Goal: Task Accomplishment & Management: Manage account settings

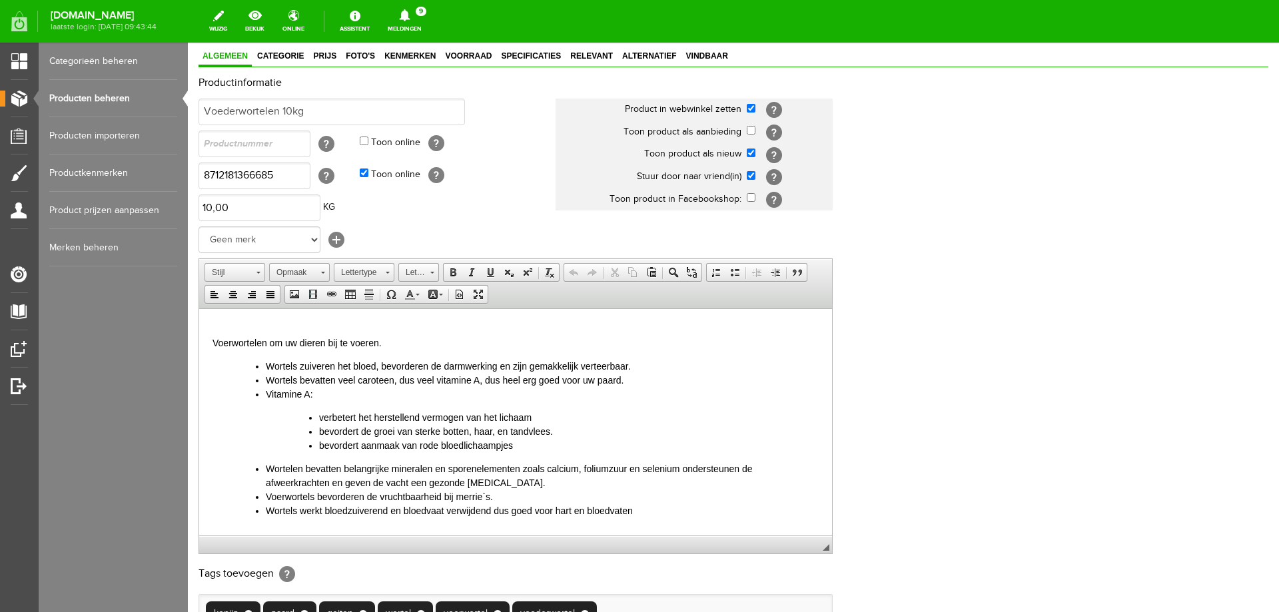
scroll to position [258, 0]
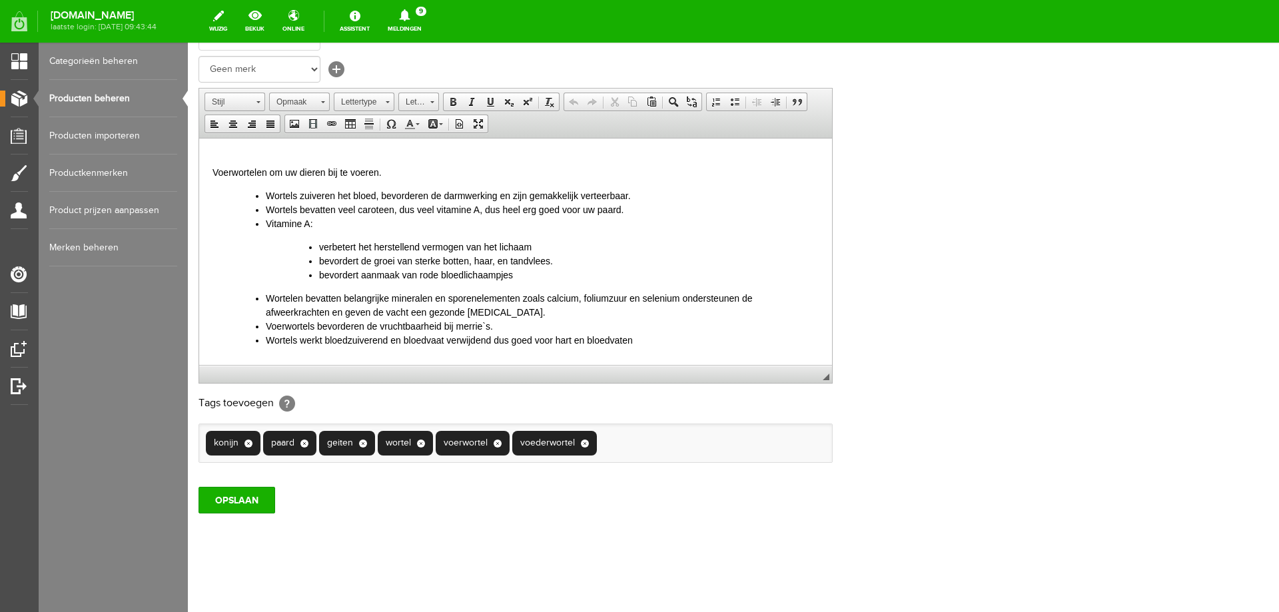
click at [222, 152] on p "Voerwortelen om uw dieren bij te voeren." at bounding box center [516, 165] width 606 height 28
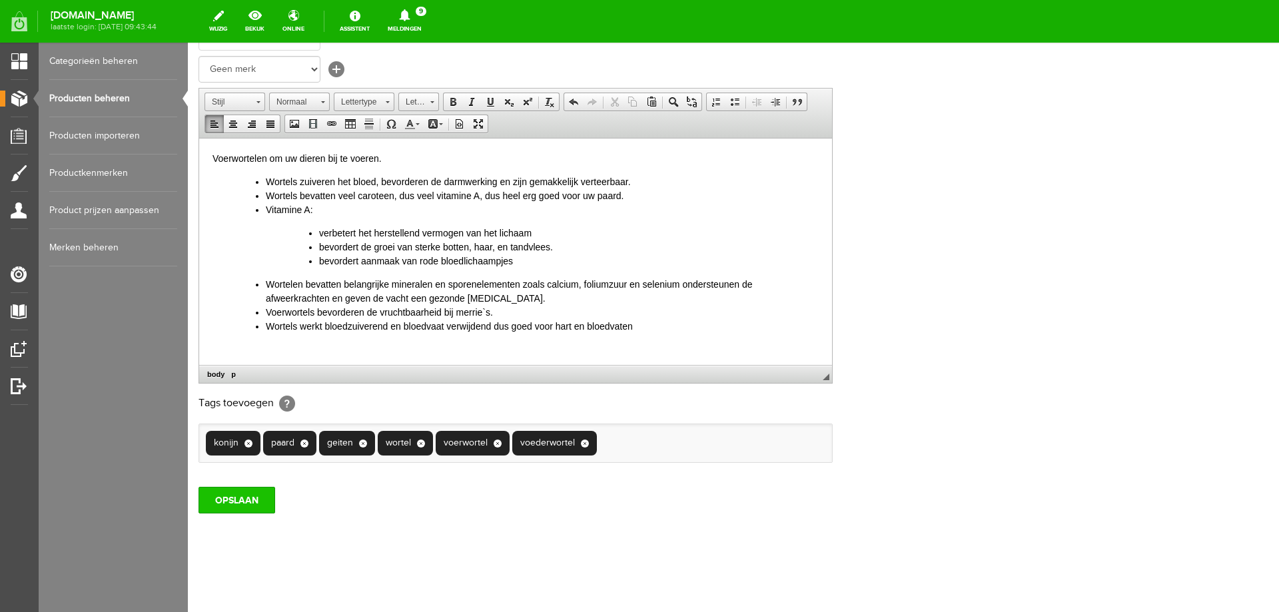
click at [233, 502] on input "OPSLAAN" at bounding box center [237, 500] width 77 height 27
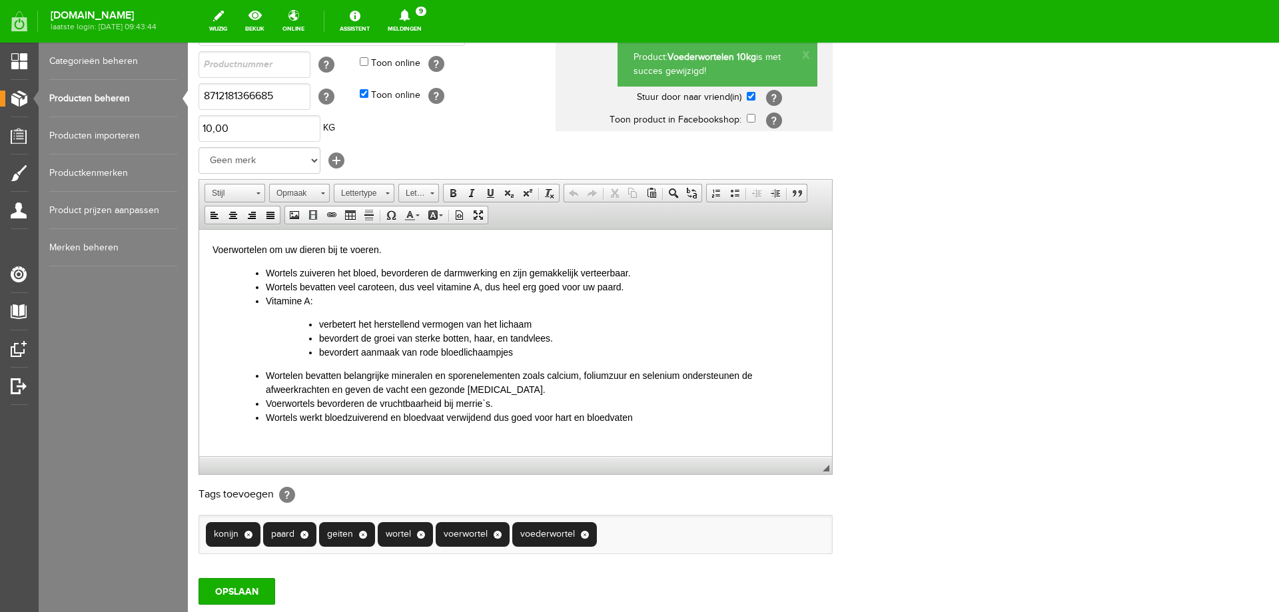
scroll to position [0, 0]
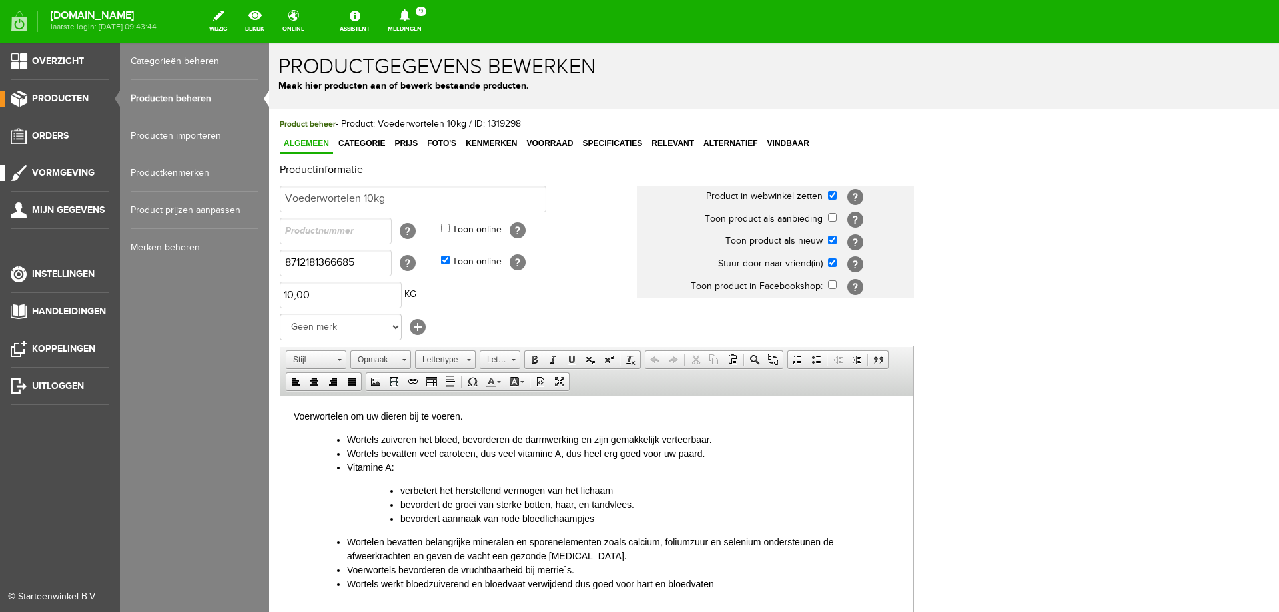
click at [70, 169] on span "Vormgeving" at bounding box center [63, 172] width 63 height 11
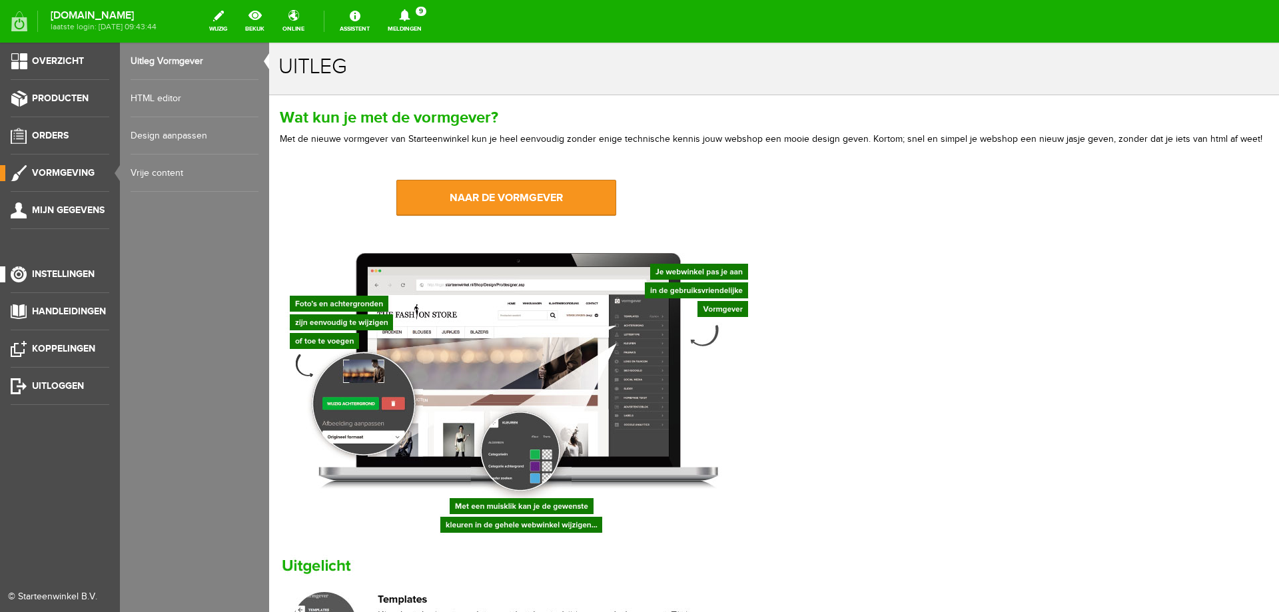
click at [53, 274] on span "Instellingen" at bounding box center [63, 274] width 63 height 11
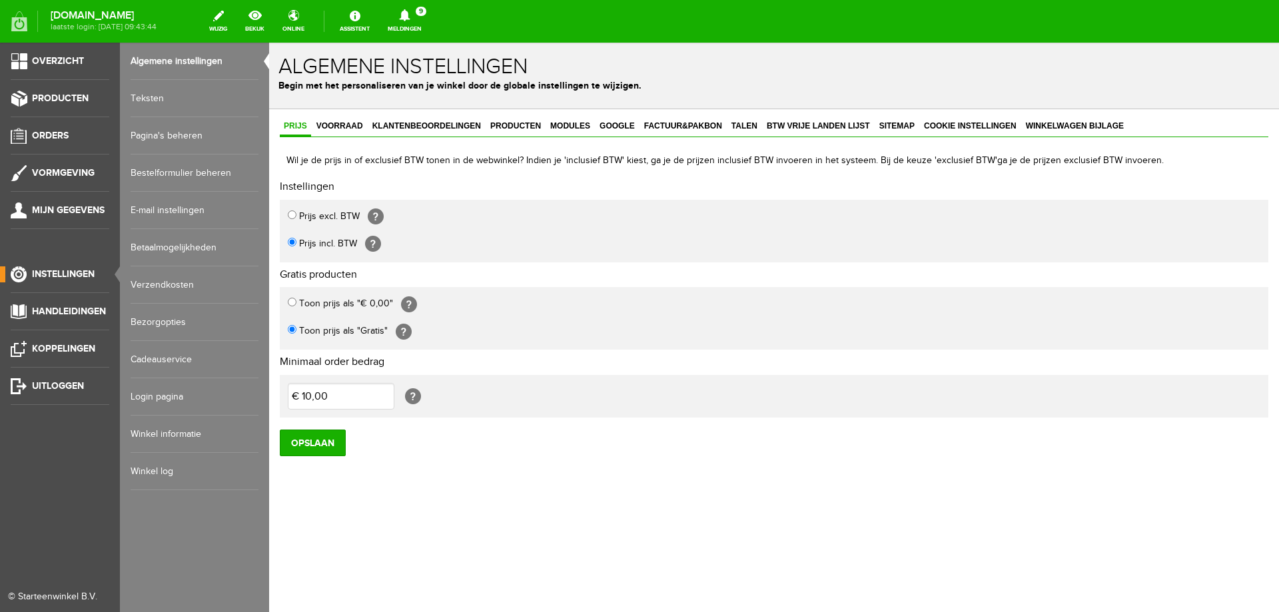
click at [166, 210] on link "E-mail instellingen" at bounding box center [195, 210] width 128 height 37
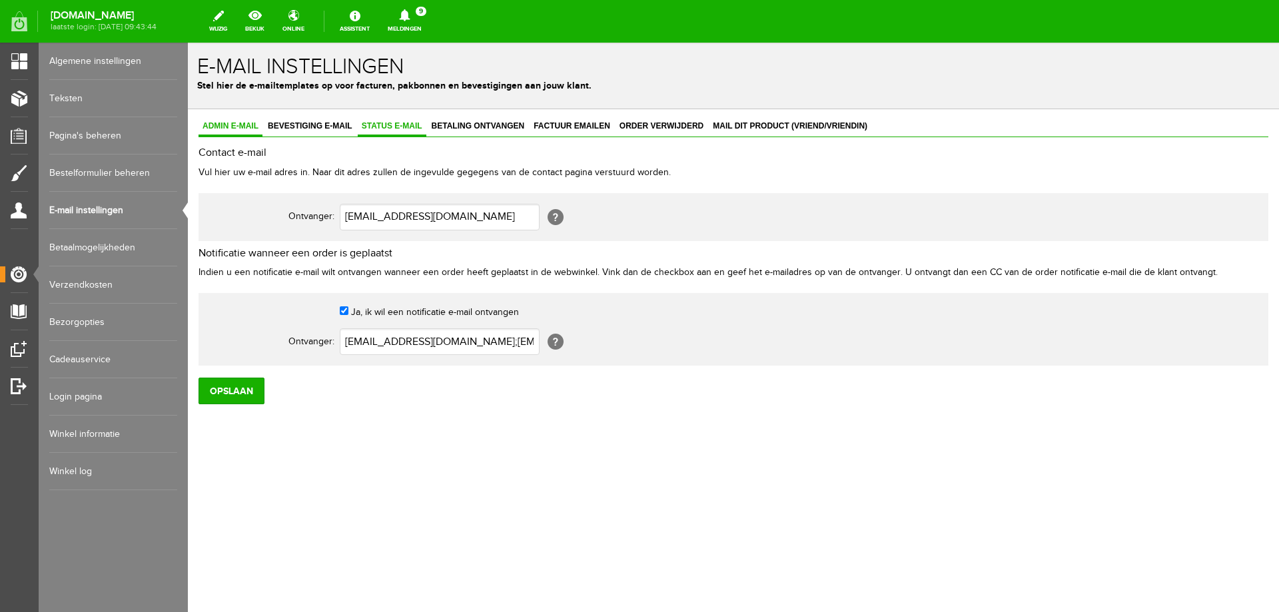
click at [392, 126] on span "Status e-mail" at bounding box center [392, 125] width 69 height 9
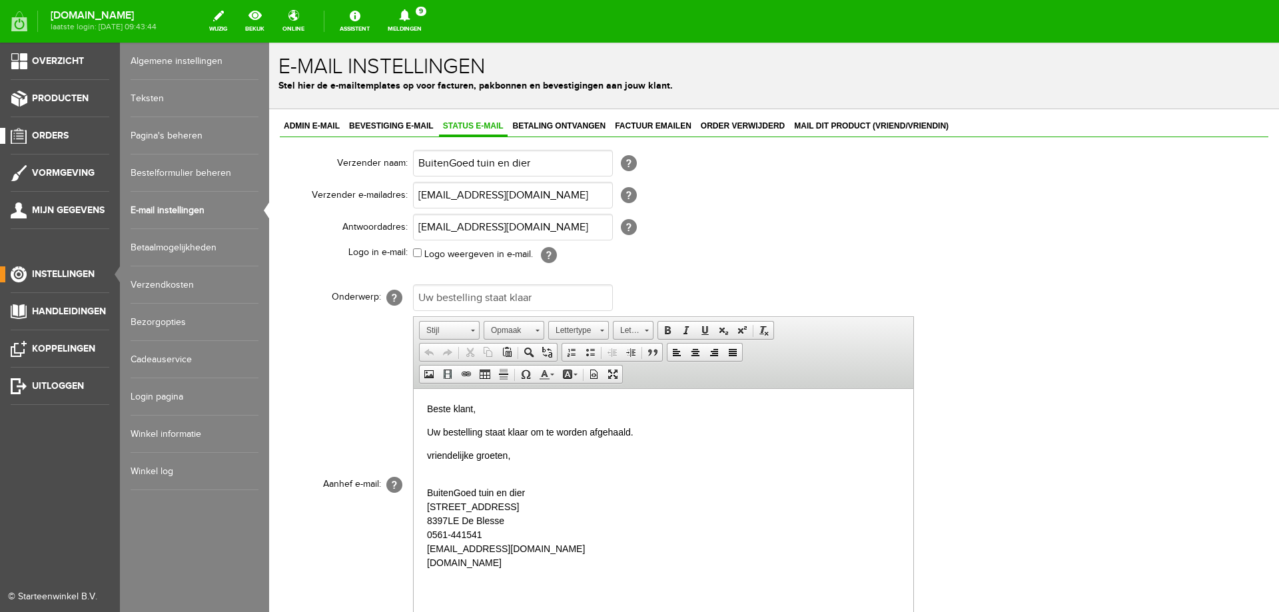
click at [61, 135] on span "Orders" at bounding box center [50, 135] width 37 height 11
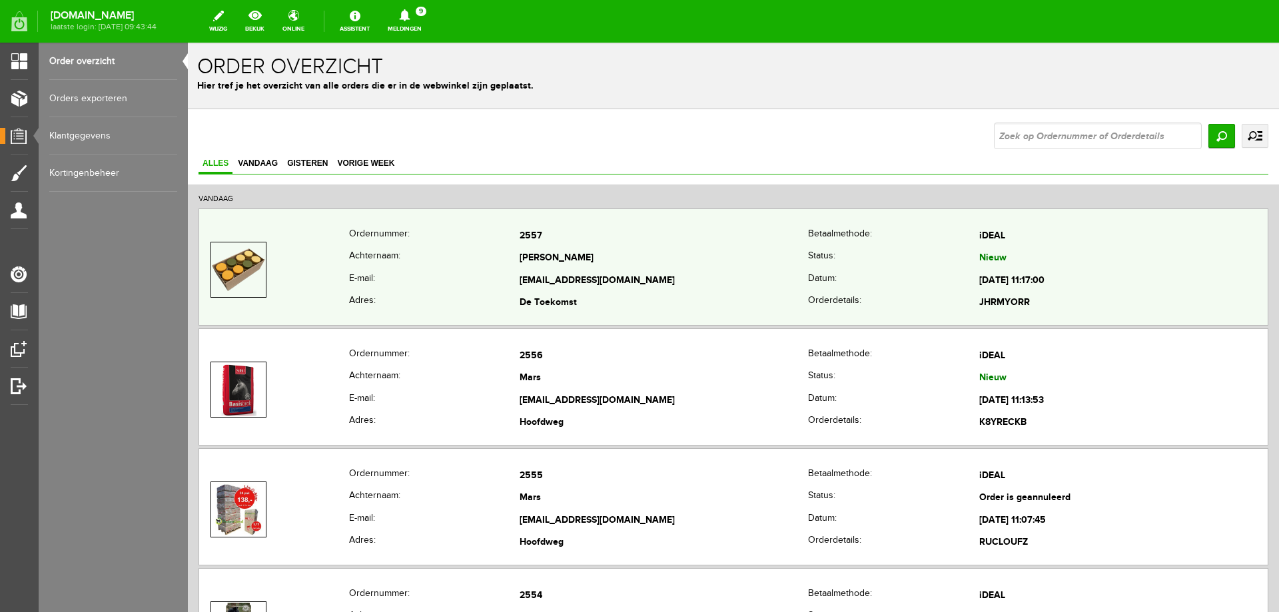
click at [469, 262] on th "Achternaam:" at bounding box center [434, 259] width 171 height 23
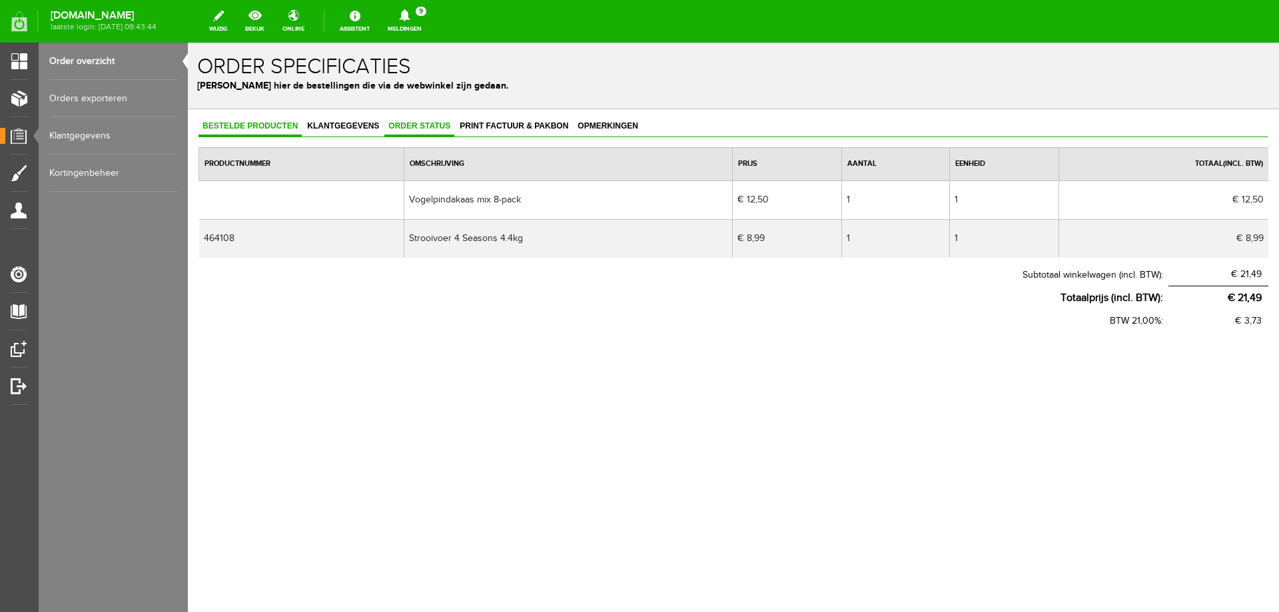
click at [412, 125] on span "Order status" at bounding box center [419, 125] width 70 height 9
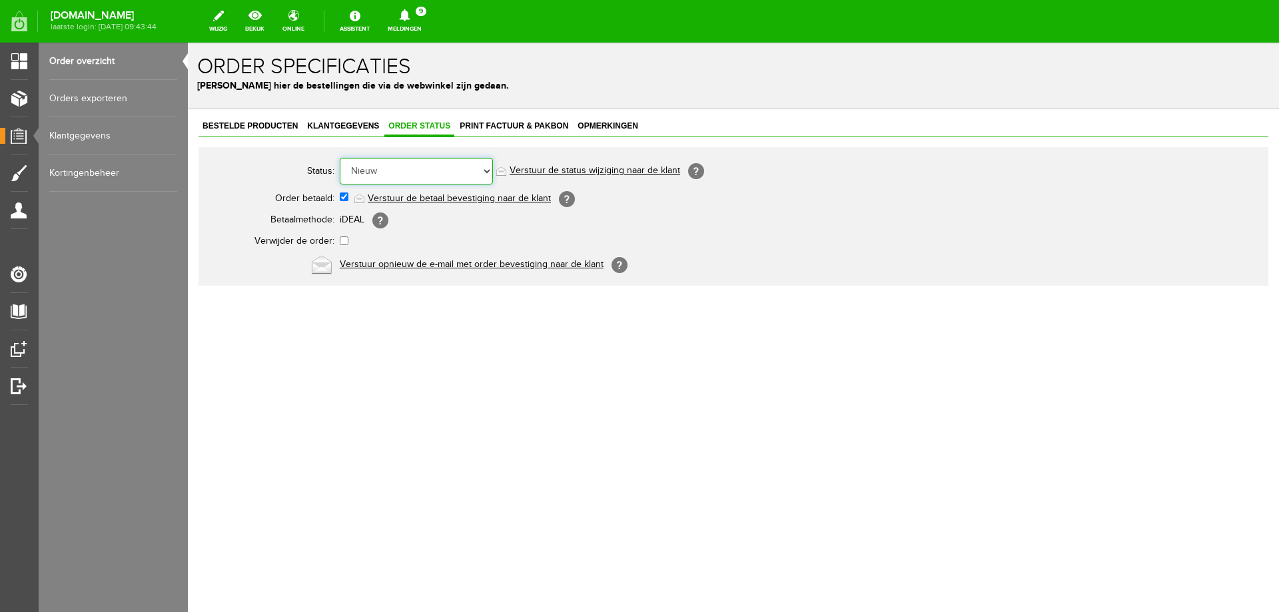
click at [426, 172] on select "Order niet afgerond Nieuw Order in behandeling Wacht op leverancier Wacht op be…" at bounding box center [416, 171] width 153 height 27
select select "12"
click at [340, 158] on select "Order niet afgerond Nieuw Order in behandeling Wacht op leverancier Wacht op be…" at bounding box center [416, 171] width 153 height 27
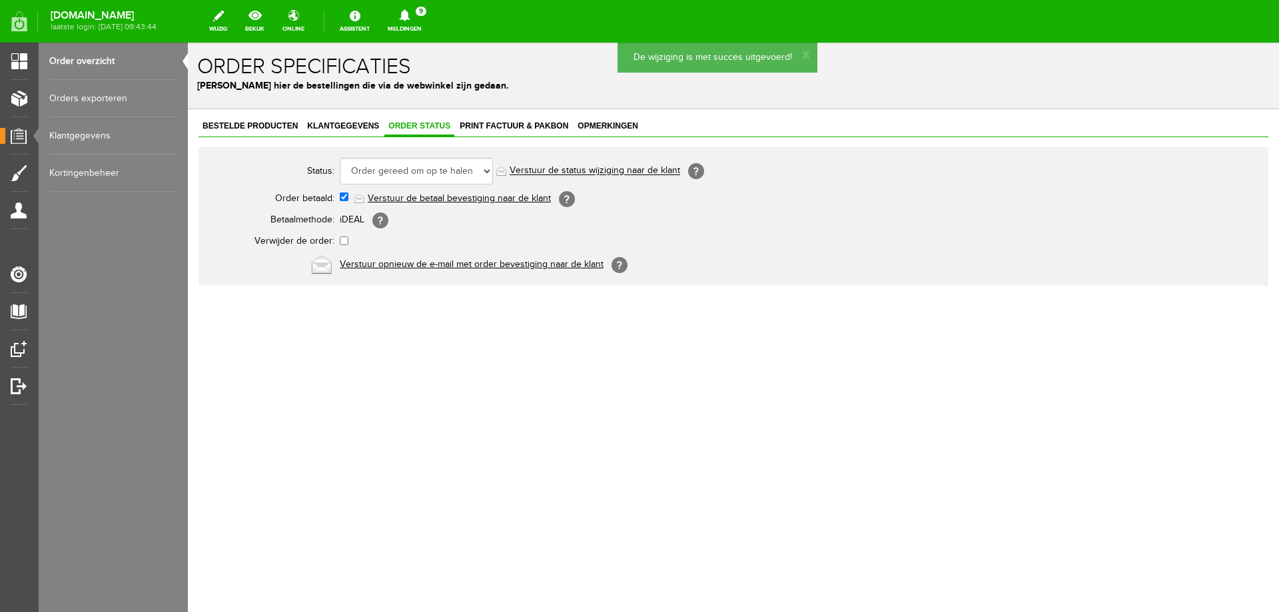
click at [548, 171] on link "Verstuur de status wijziging naar de klant" at bounding box center [595, 171] width 171 height 11
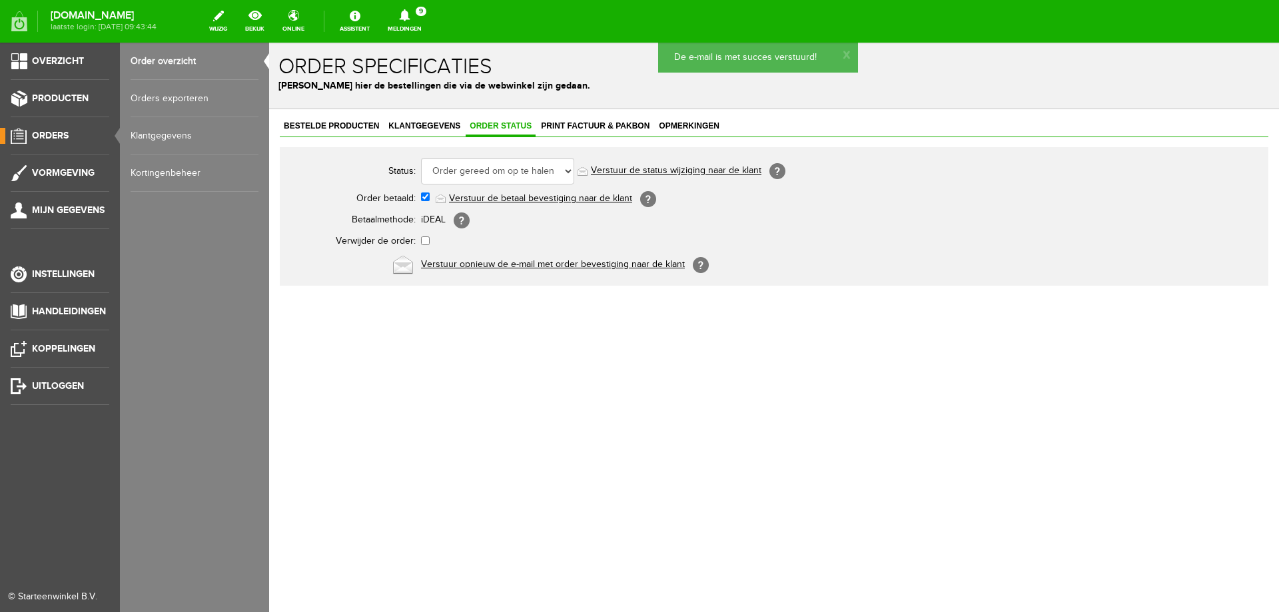
click at [43, 135] on span "Orders" at bounding box center [50, 135] width 37 height 11
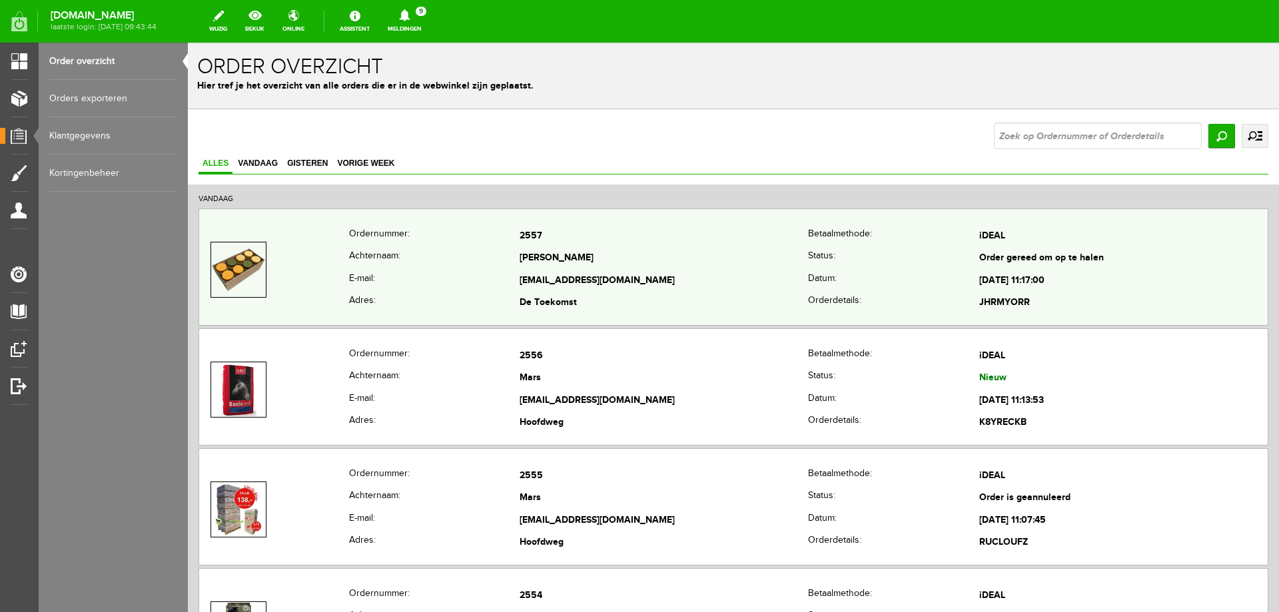
click at [442, 259] on th "Achternaam:" at bounding box center [434, 259] width 171 height 23
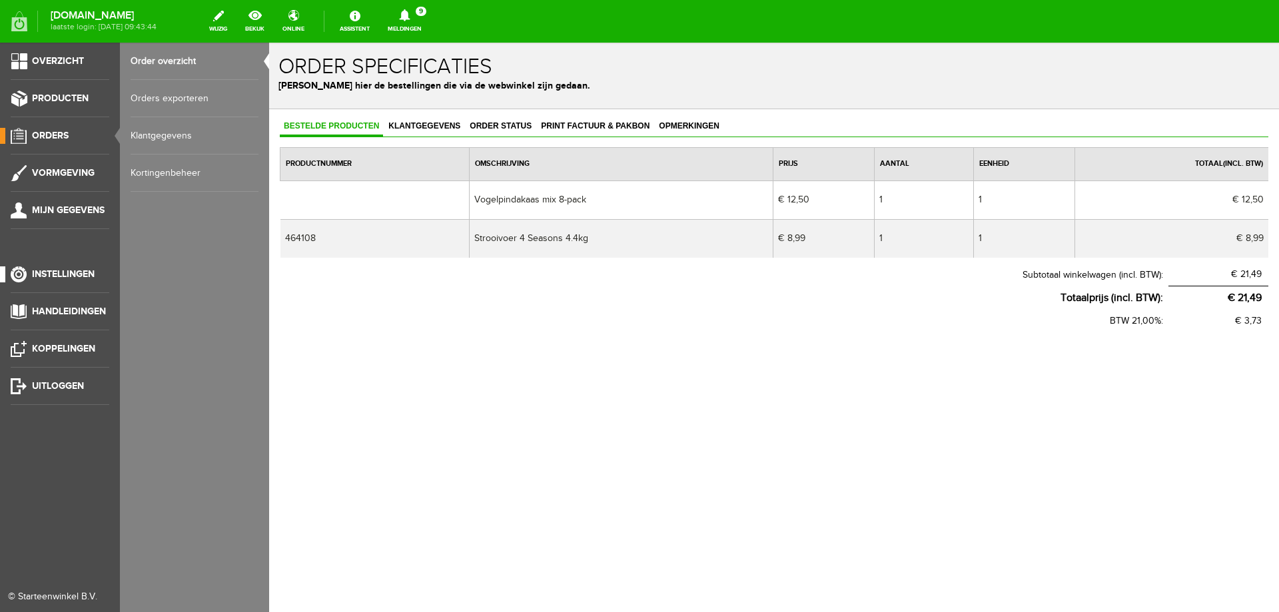
click at [79, 270] on span "Instellingen" at bounding box center [63, 274] width 63 height 11
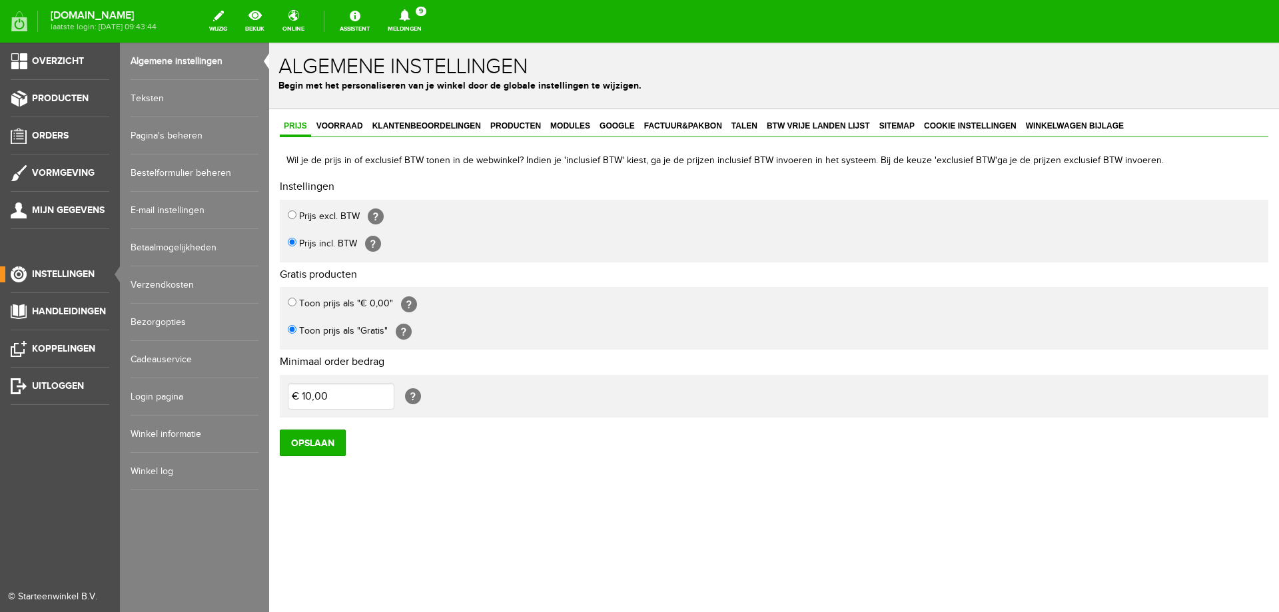
click at [151, 393] on link "Login pagina" at bounding box center [195, 396] width 128 height 37
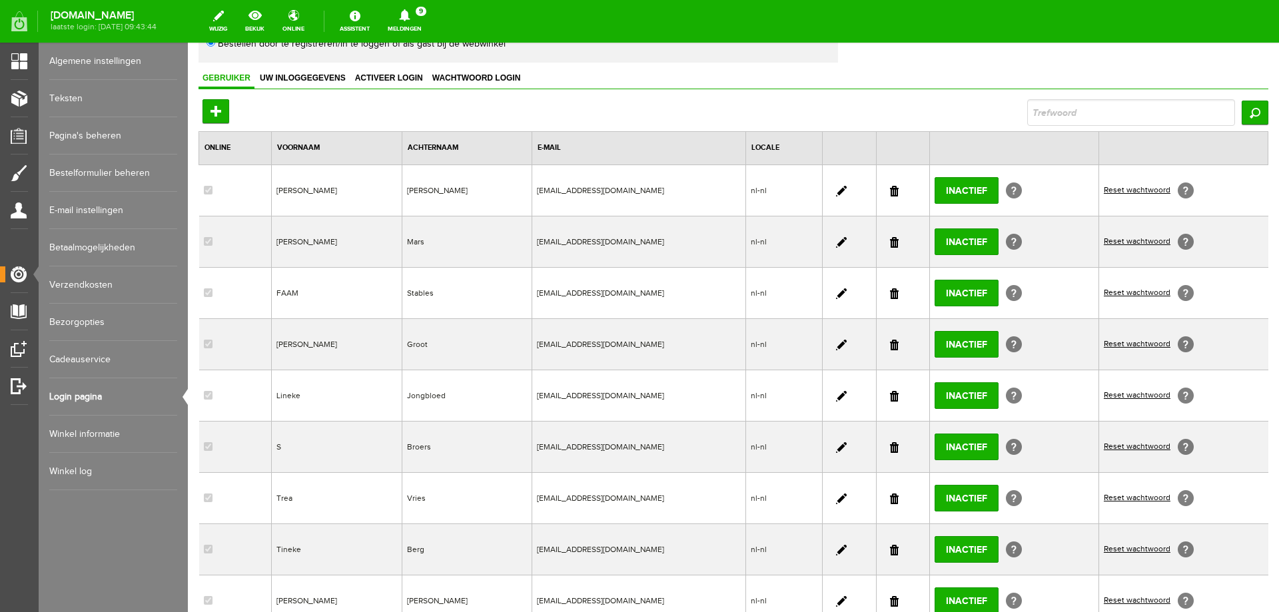
scroll to position [200, 0]
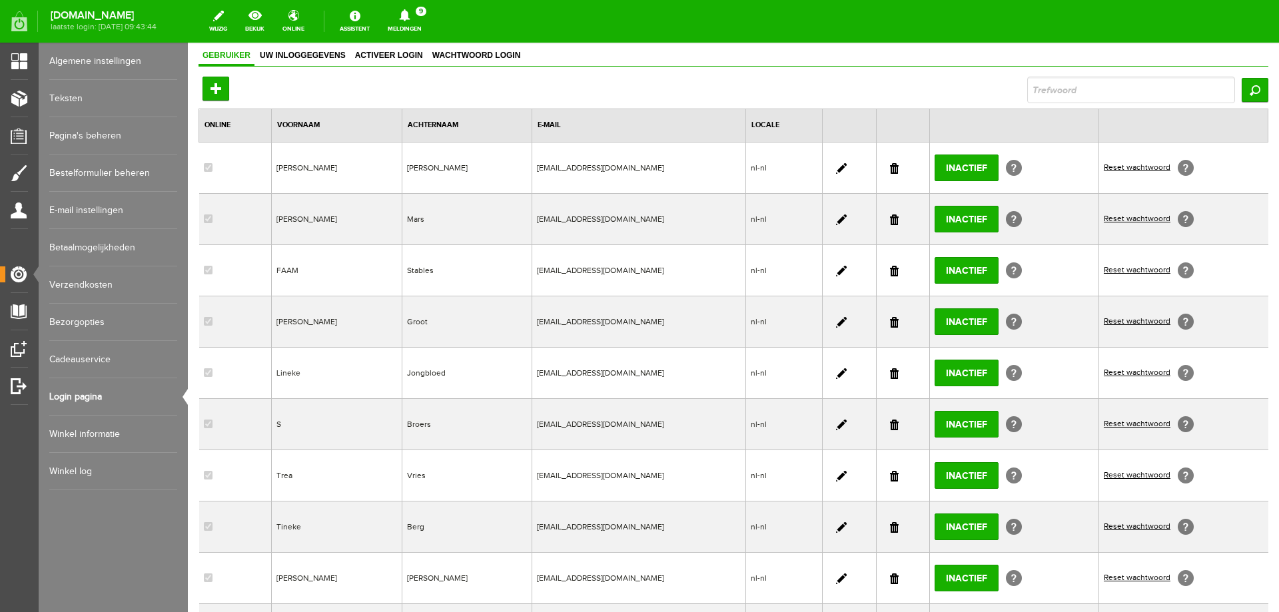
click at [836, 219] on link at bounding box center [841, 220] width 11 height 11
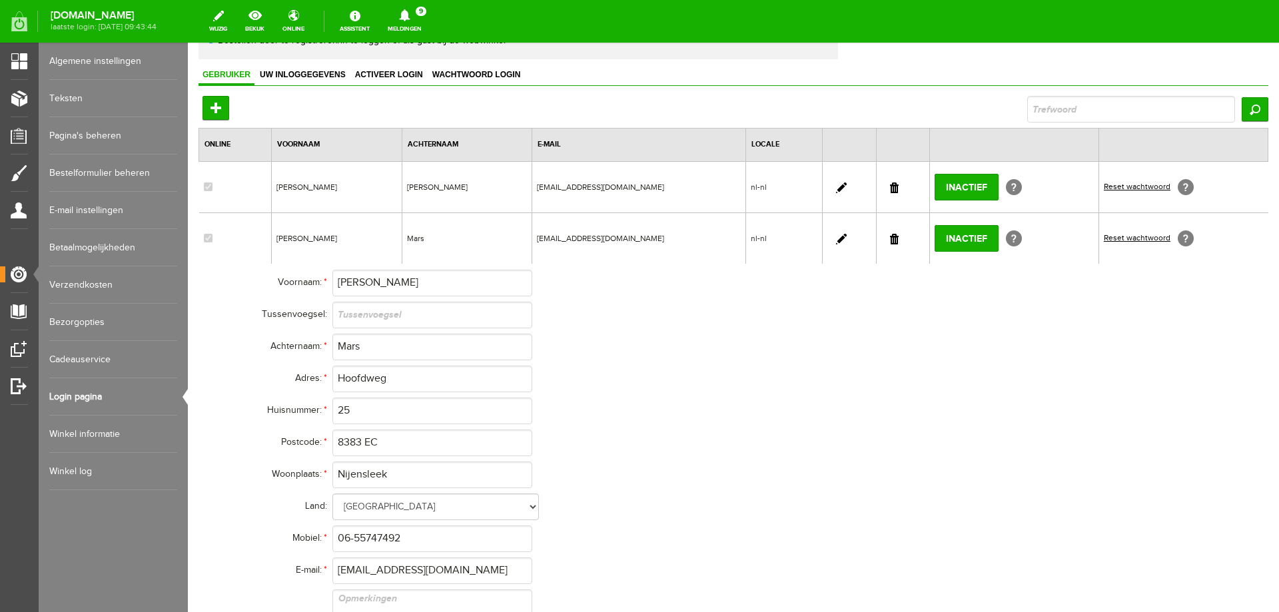
scroll to position [0, 0]
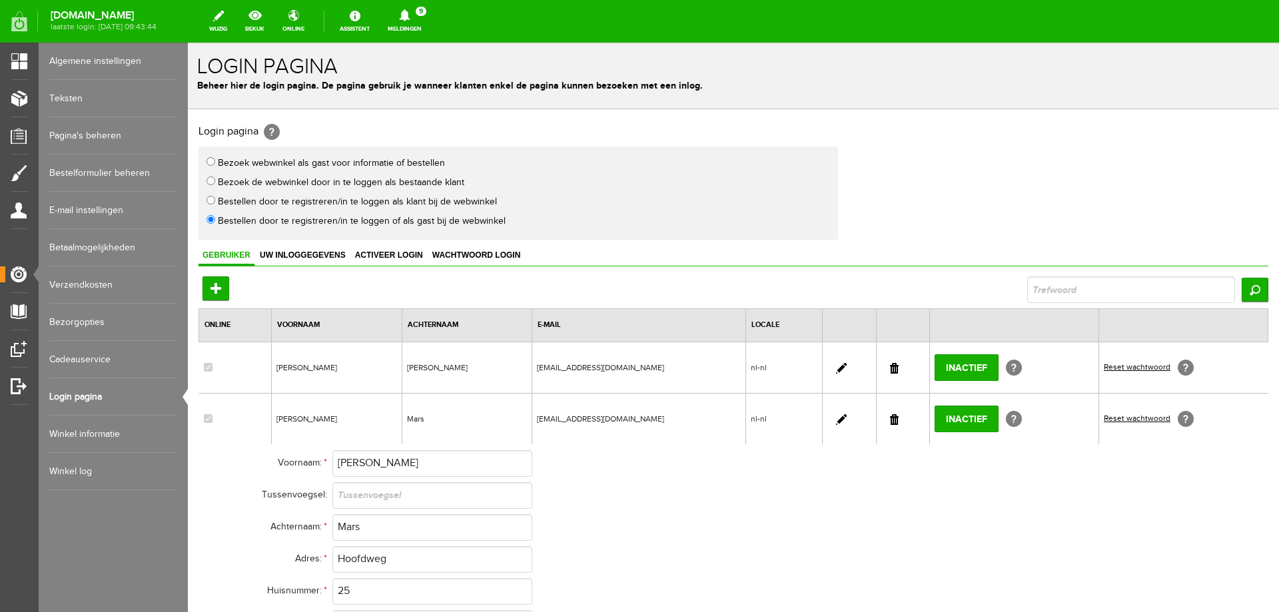
click at [60, 95] on link "Teksten" at bounding box center [113, 98] width 128 height 37
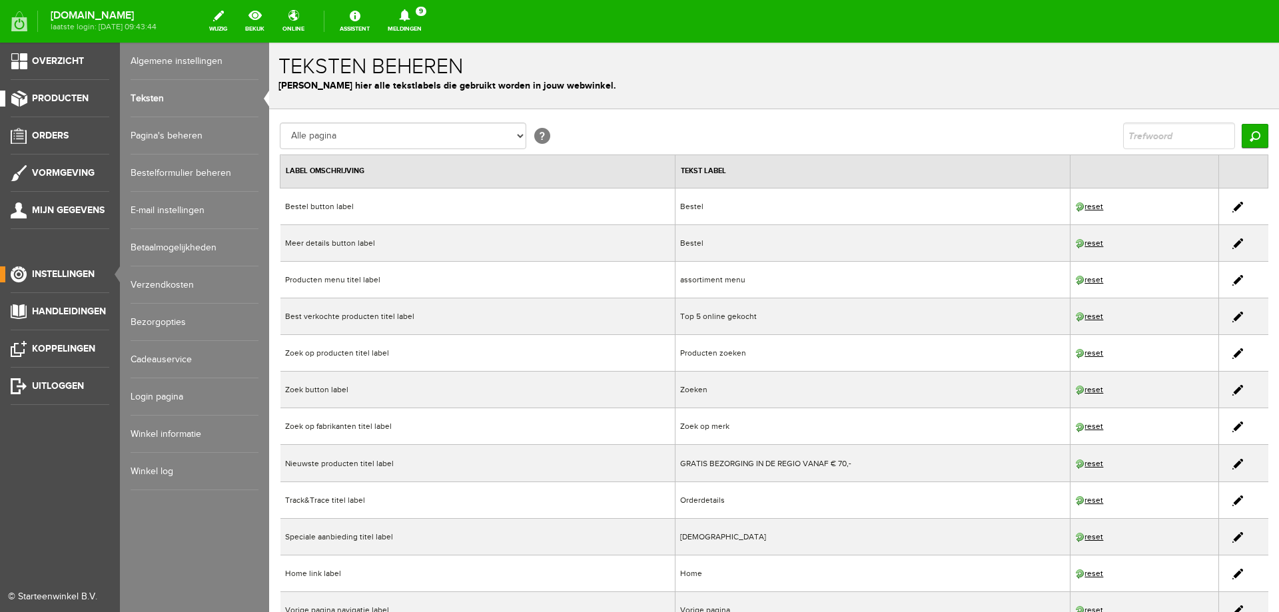
click at [63, 100] on span "Producten" at bounding box center [60, 98] width 57 height 11
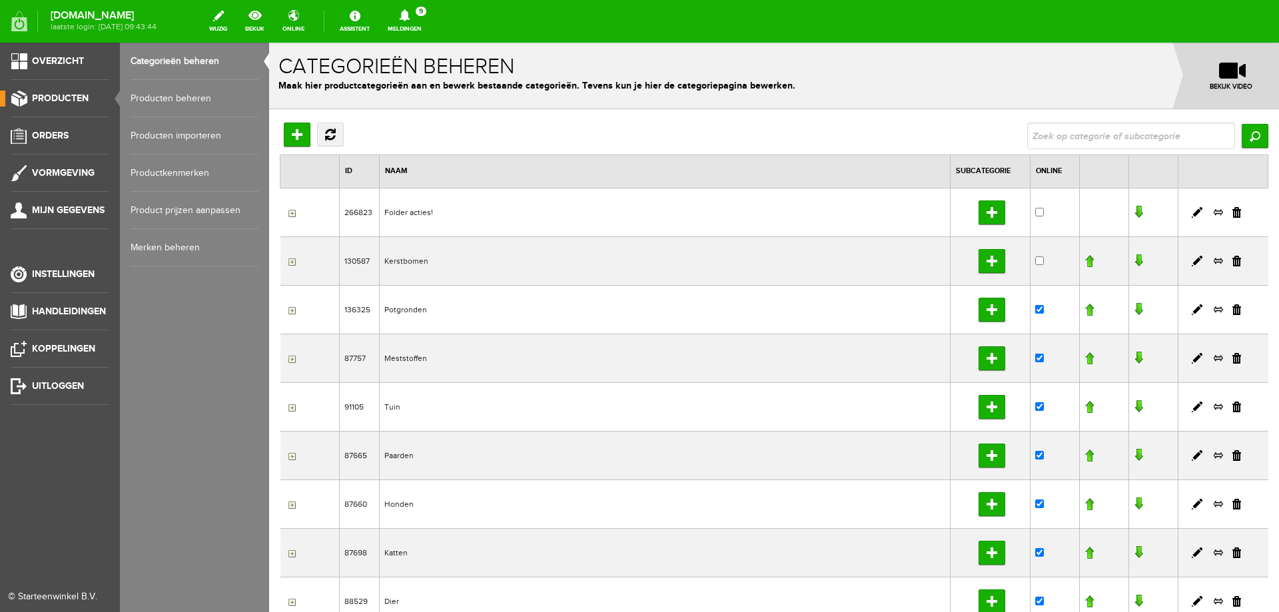
click at [196, 100] on link "Producten beheren" at bounding box center [195, 98] width 128 height 37
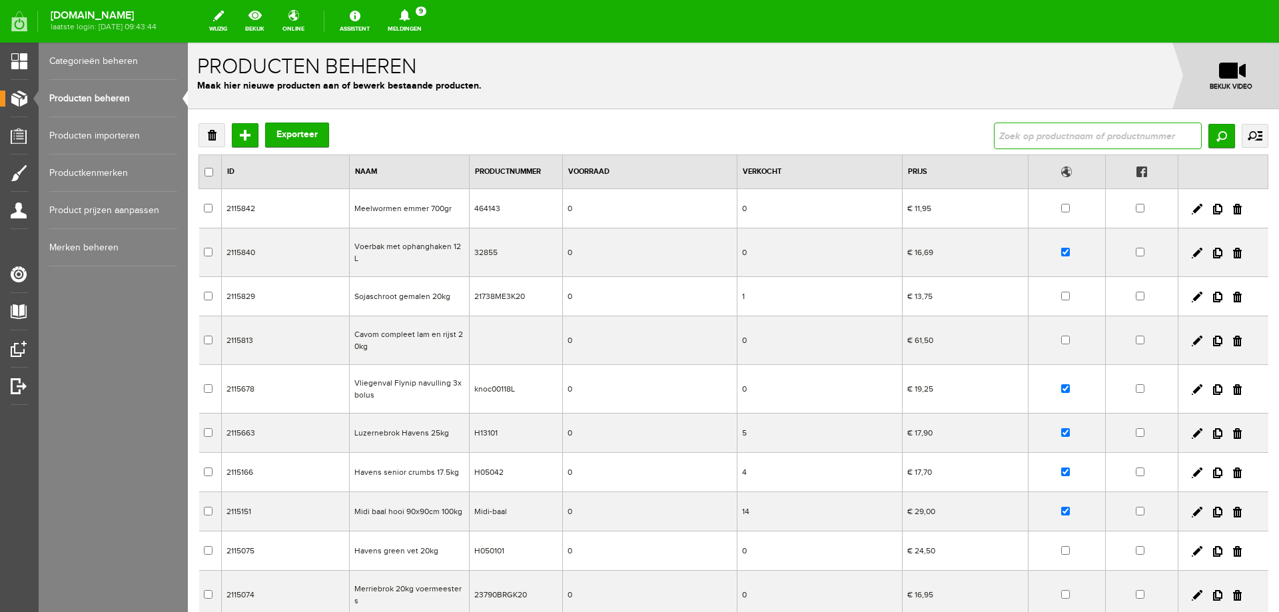
click at [1027, 134] on input "text" at bounding box center [1098, 136] width 208 height 27
type input "VOEDERW"
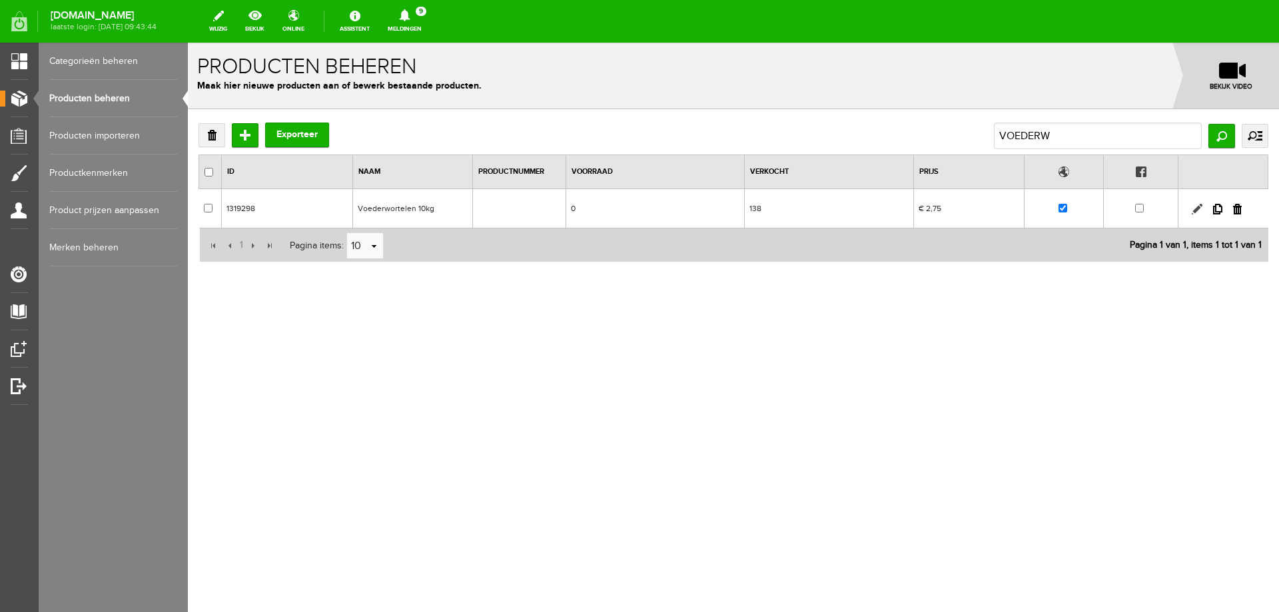
click at [1194, 209] on link at bounding box center [1197, 209] width 11 height 11
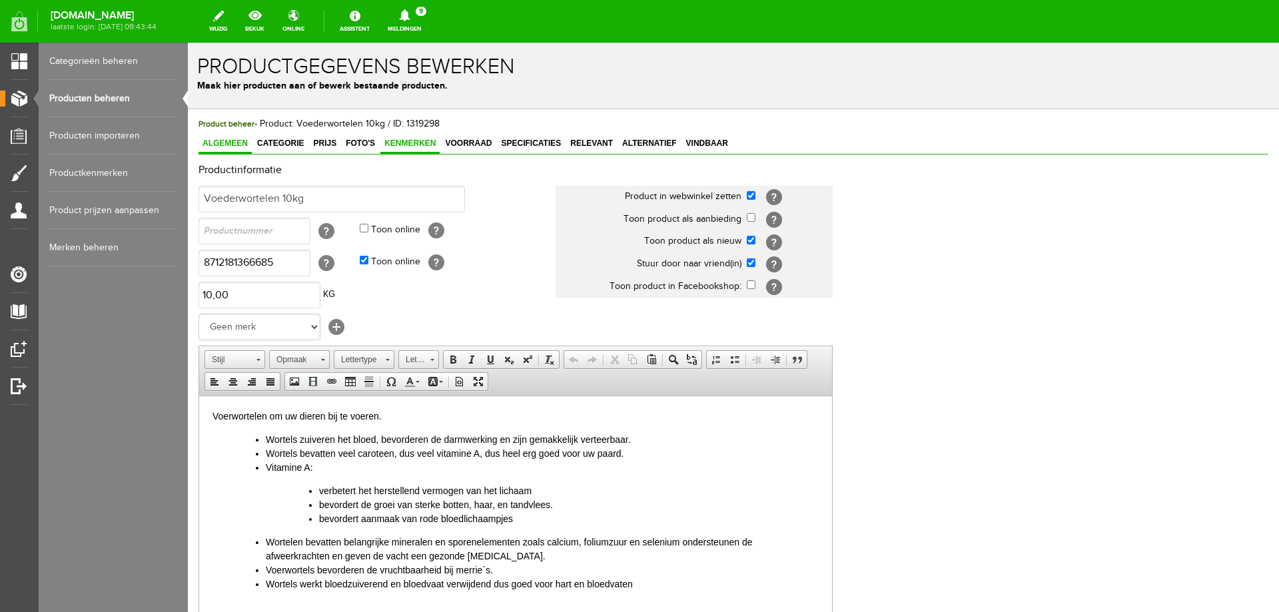
click at [393, 145] on span "Kenmerken" at bounding box center [409, 143] width 59 height 9
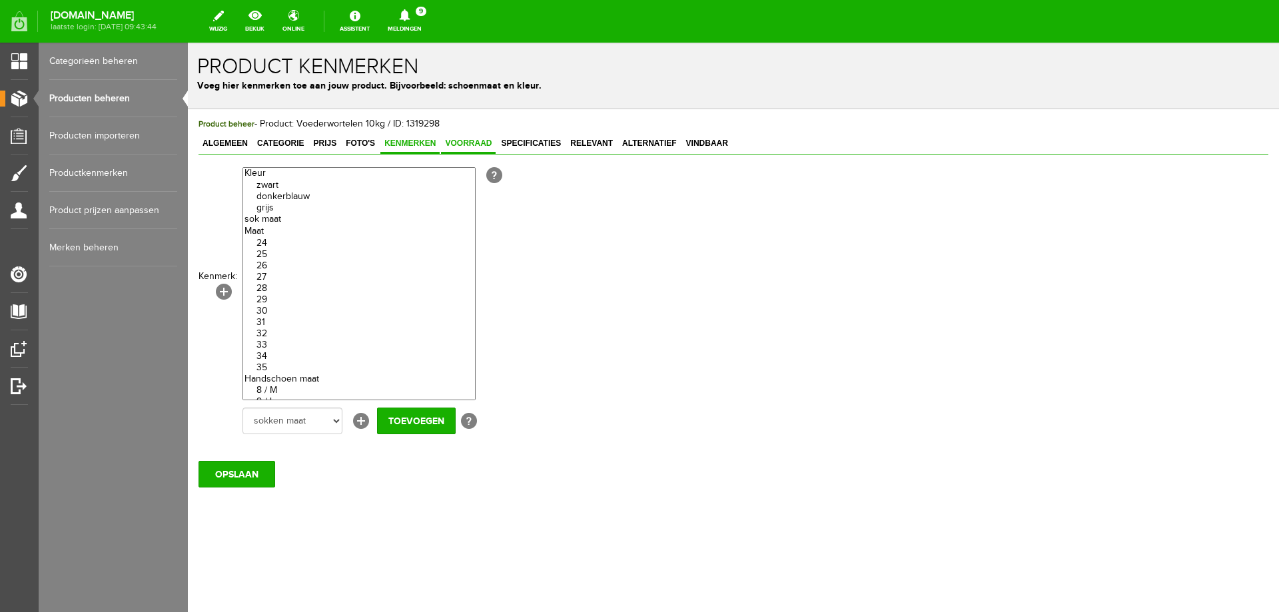
click at [454, 137] on link "Voorraad" at bounding box center [468, 144] width 55 height 19
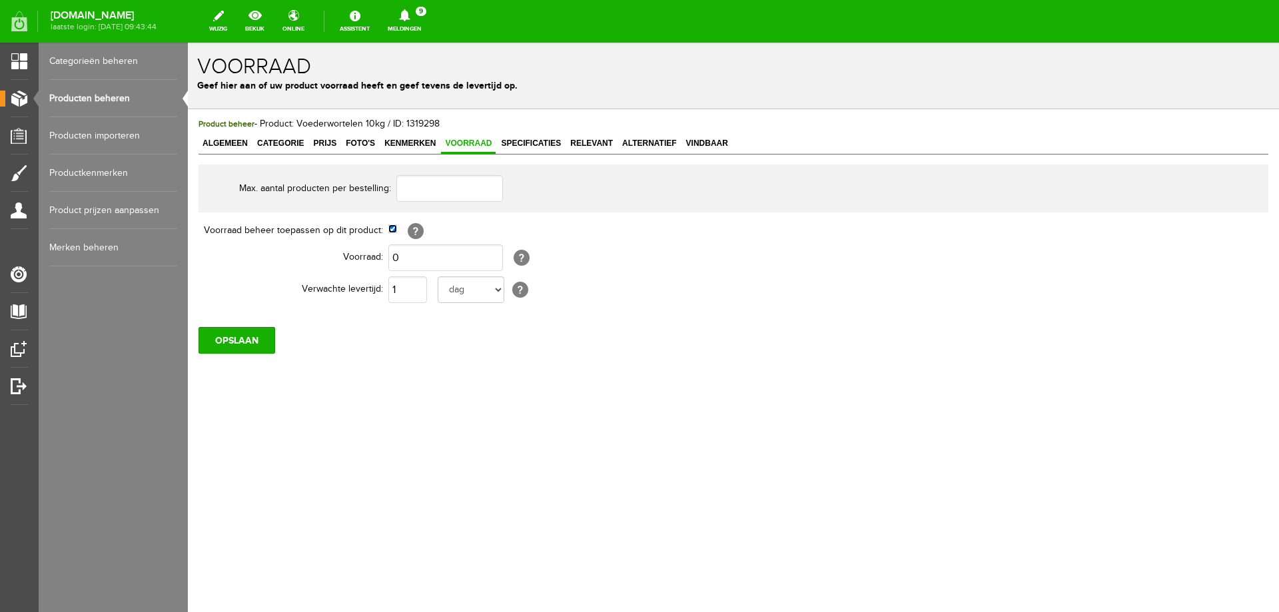
click at [390, 227] on input "checkbox" at bounding box center [392, 229] width 9 height 9
checkbox input "false"
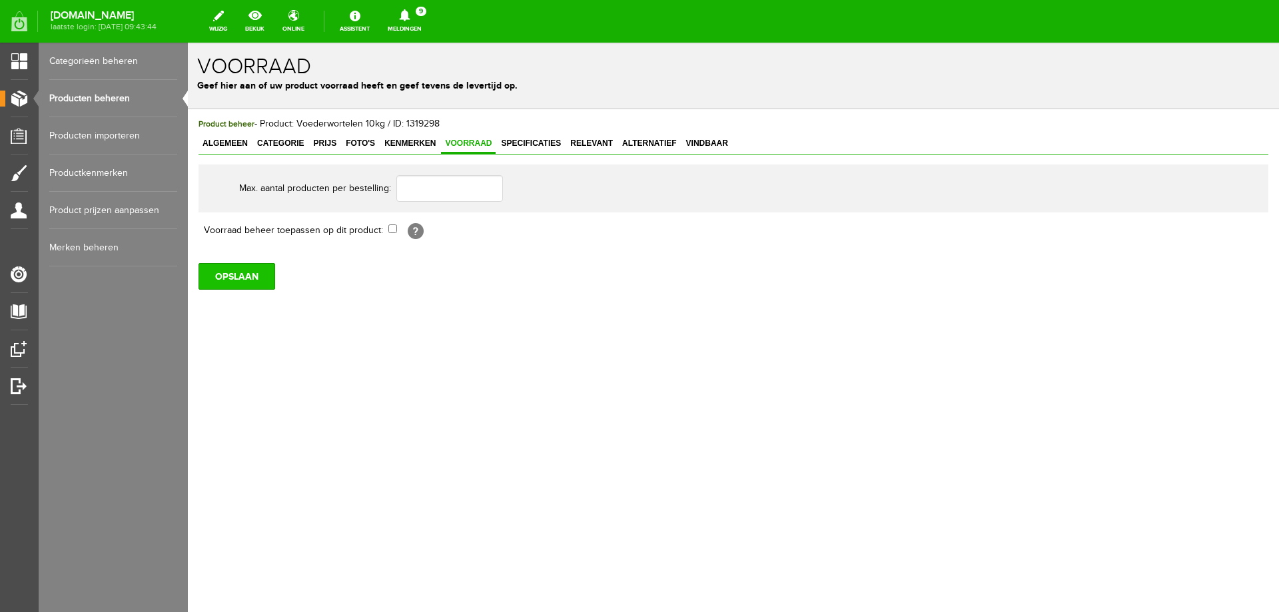
click at [238, 279] on input "OPSLAAN" at bounding box center [237, 276] width 77 height 27
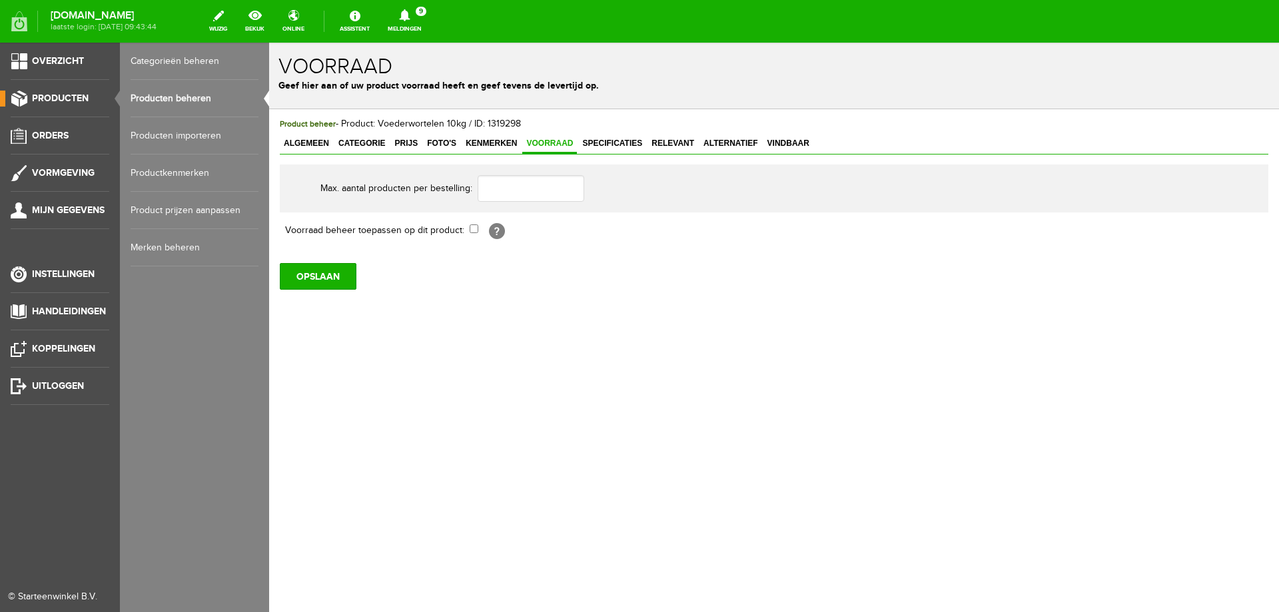
click at [67, 94] on span "Producten" at bounding box center [60, 98] width 57 height 11
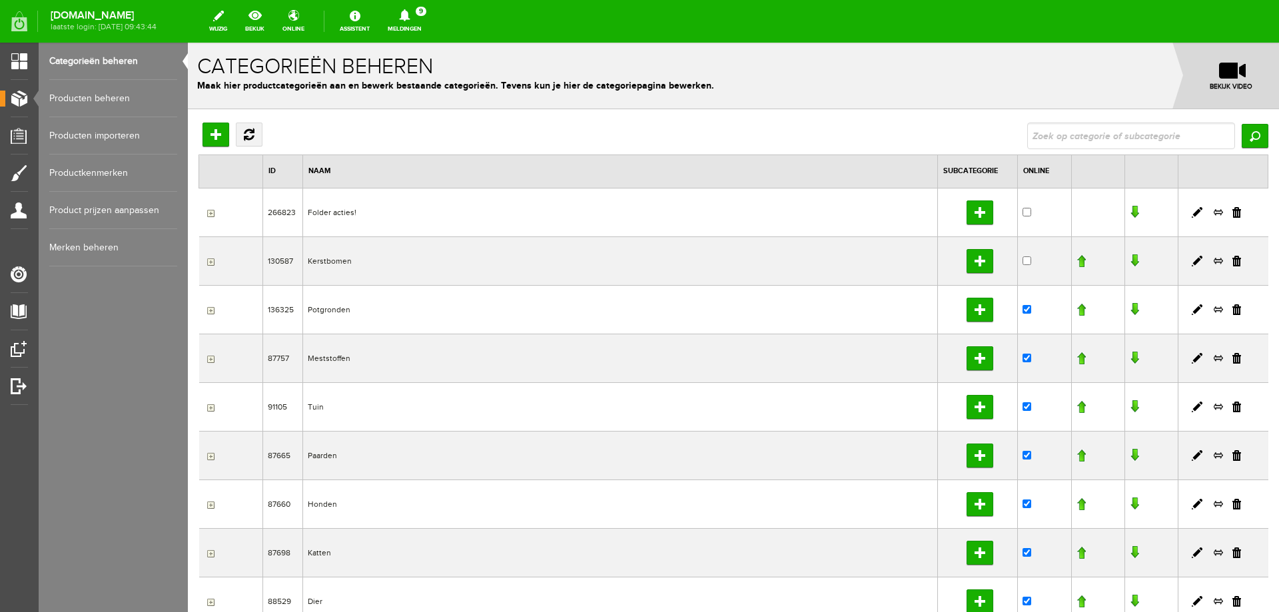
click at [91, 101] on link "Producten beheren" at bounding box center [113, 98] width 128 height 37
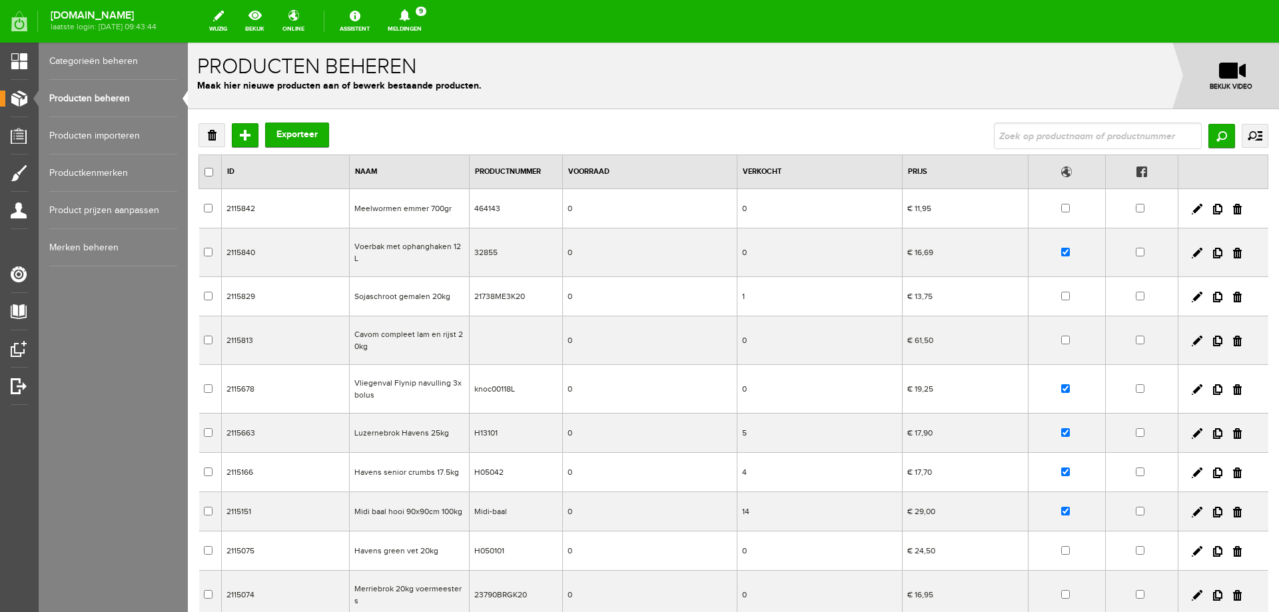
click at [996, 133] on input "text" at bounding box center [1098, 136] width 208 height 27
type input "UIEN"
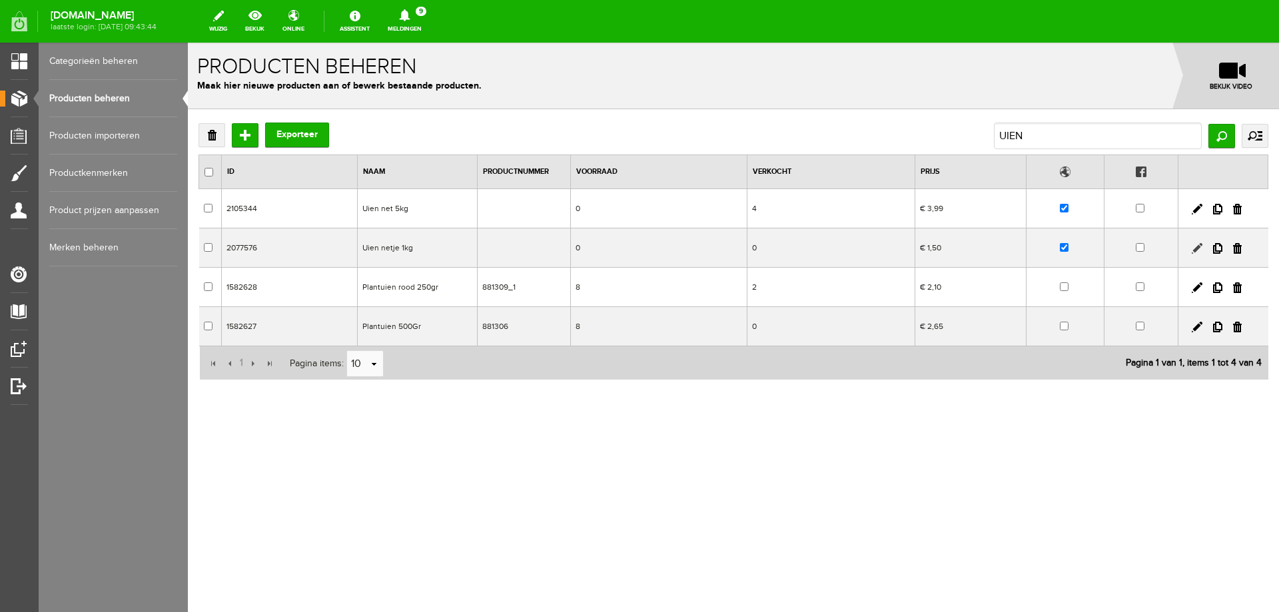
click at [1195, 248] on link at bounding box center [1197, 248] width 11 height 11
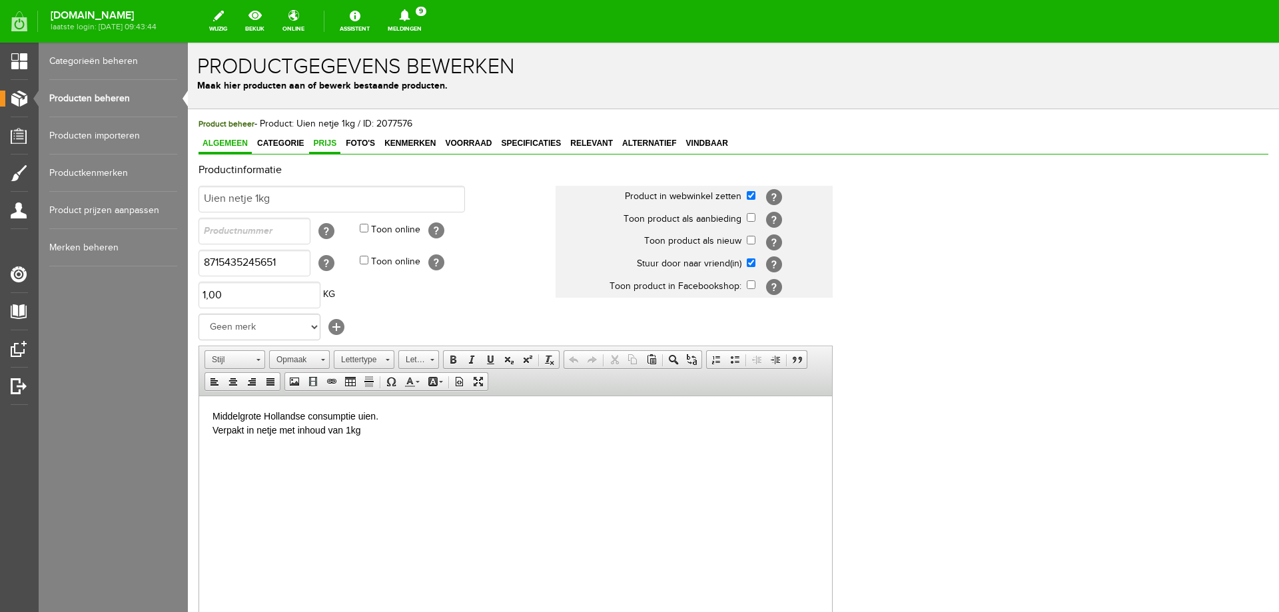
click at [318, 141] on span "Prijs" at bounding box center [324, 143] width 31 height 9
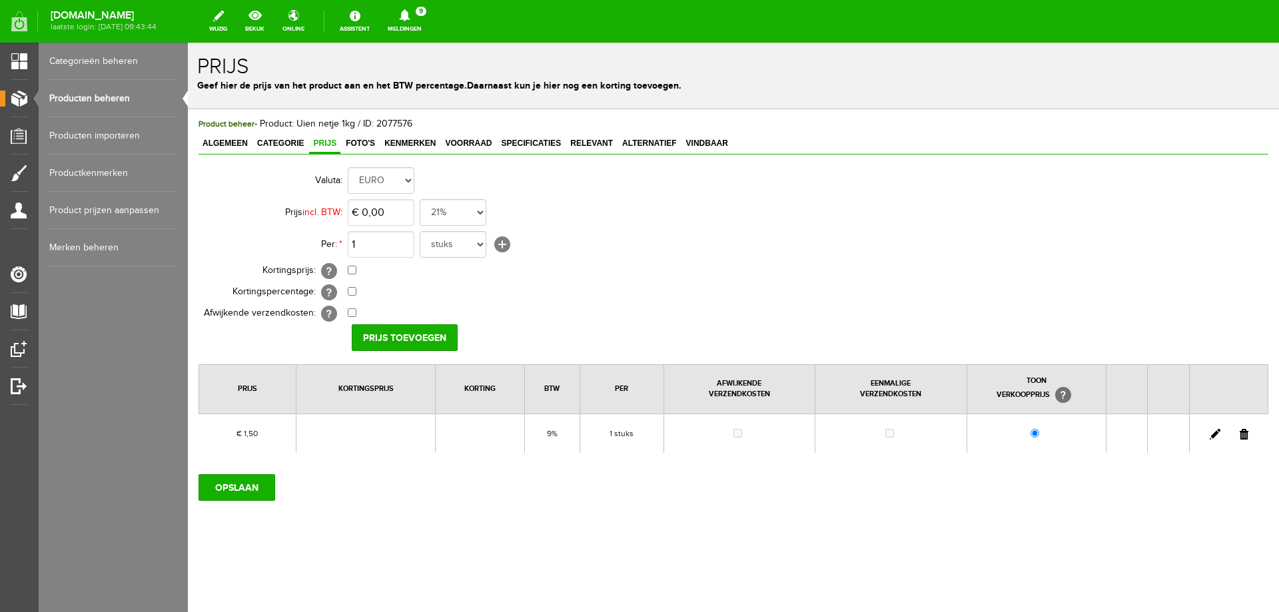
click at [1214, 433] on link at bounding box center [1215, 434] width 11 height 11
click at [390, 214] on input "1,5" at bounding box center [381, 212] width 67 height 27
type input "€ 1,25"
click at [371, 339] on input "[PERSON_NAME]" at bounding box center [400, 338] width 97 height 27
click at [244, 482] on input "OPSLAAN" at bounding box center [237, 487] width 77 height 27
